Goal: Navigation & Orientation: Find specific page/section

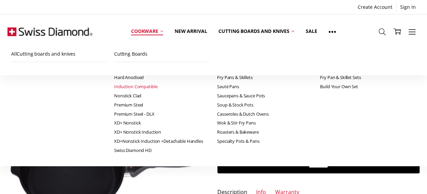
click at [217, 66] on link "Cutting boards and knives" at bounding box center [265, 68] width 96 height 9
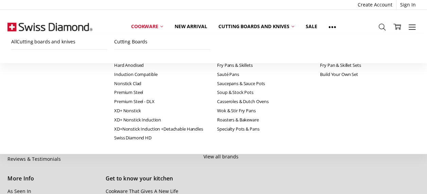
scroll to position [339, 0]
